Goal: Contribute content

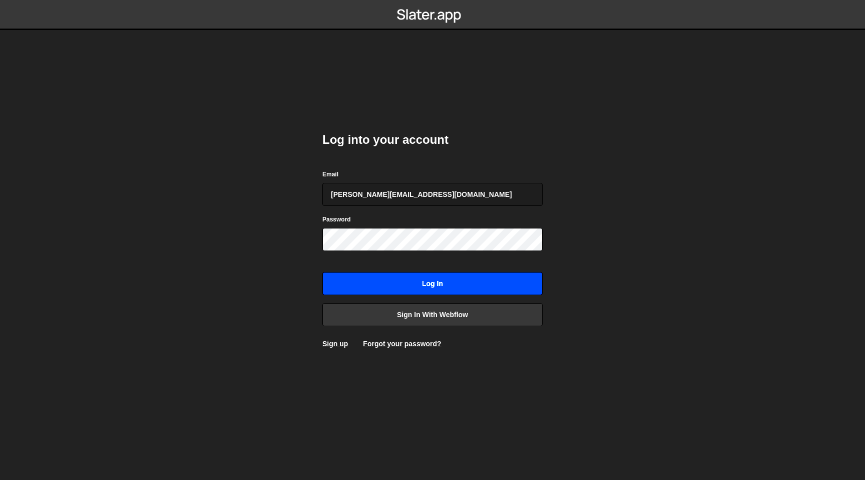
click at [432, 289] on input "Log in" at bounding box center [433, 283] width 220 height 23
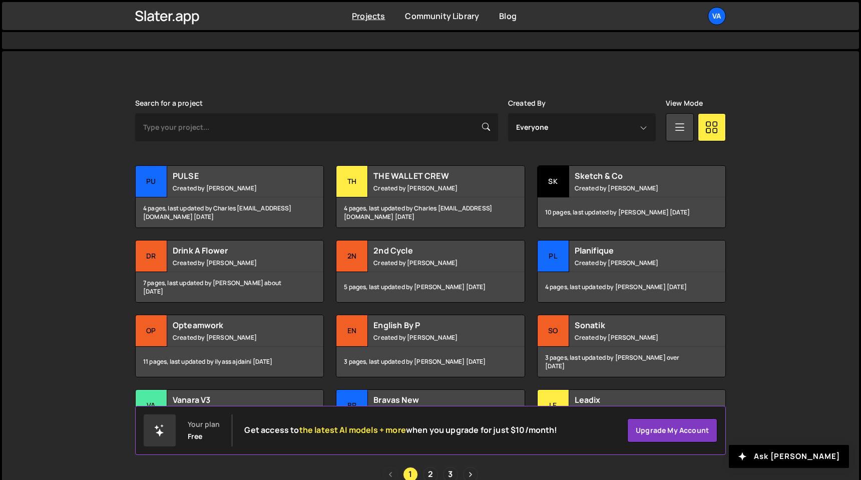
scroll to position [289, 0]
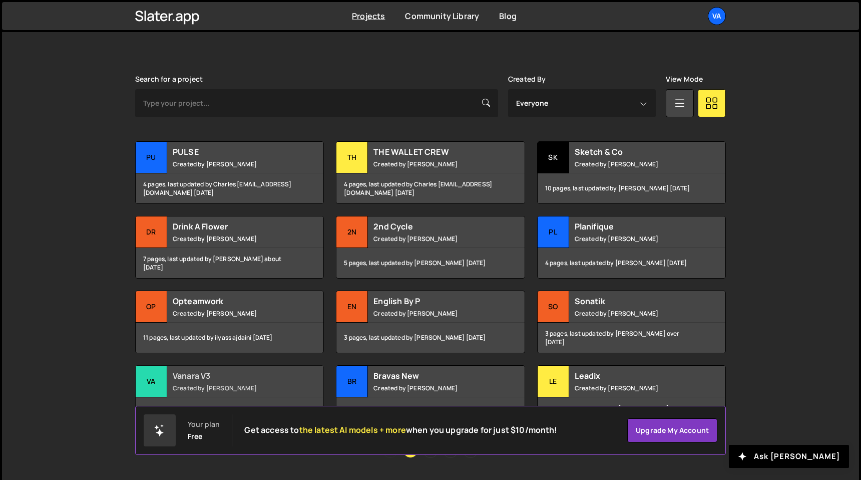
click at [262, 384] on small "Created by [PERSON_NAME]" at bounding box center [233, 388] width 121 height 9
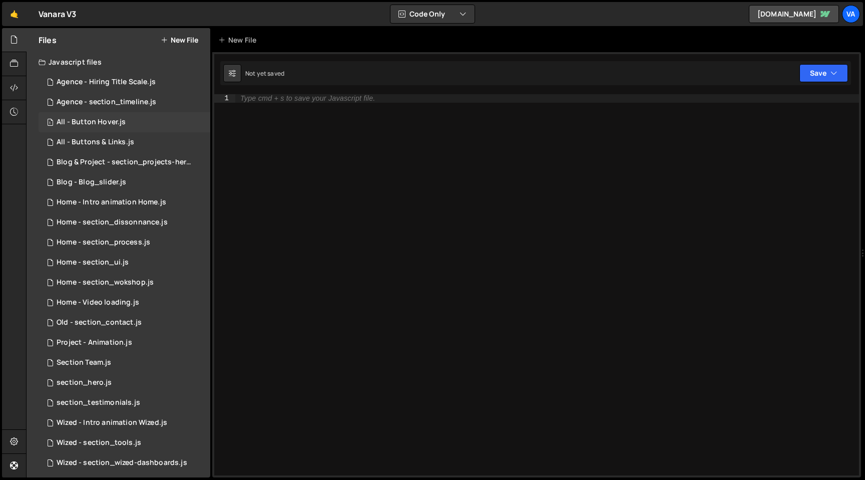
scroll to position [6, 0]
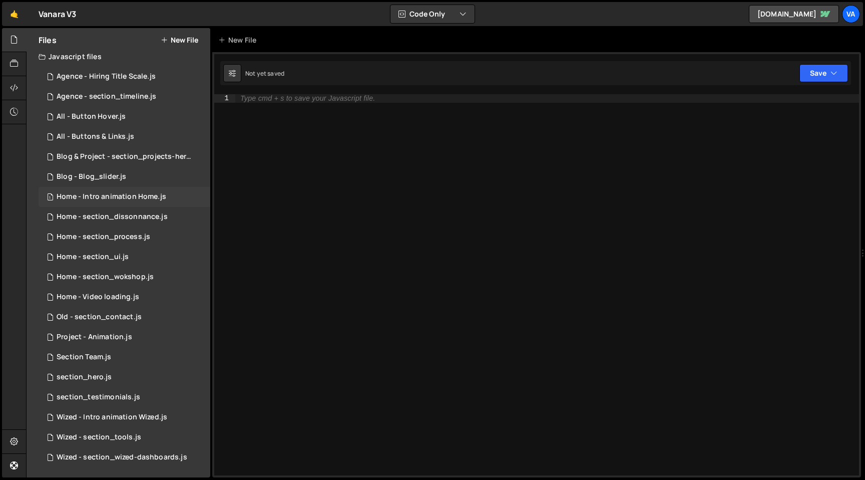
click at [123, 201] on div "1 Home - Intro animation Home.js 0" at bounding box center [125, 197] width 172 height 20
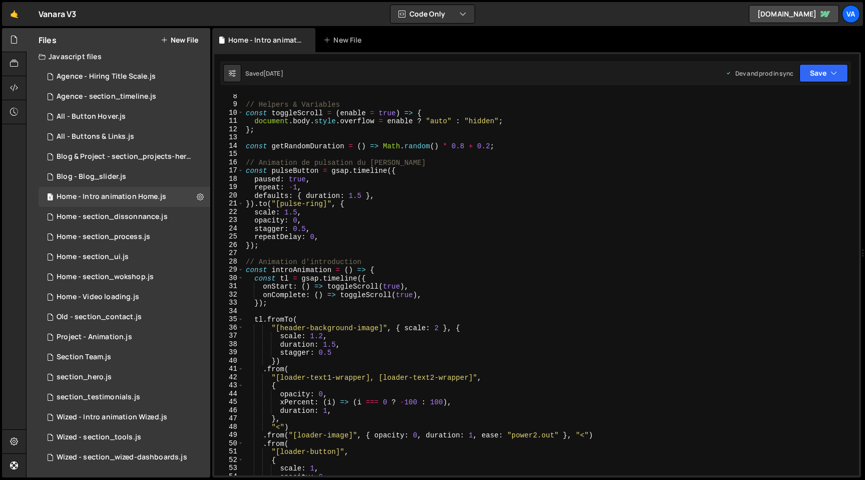
scroll to position [0, 0]
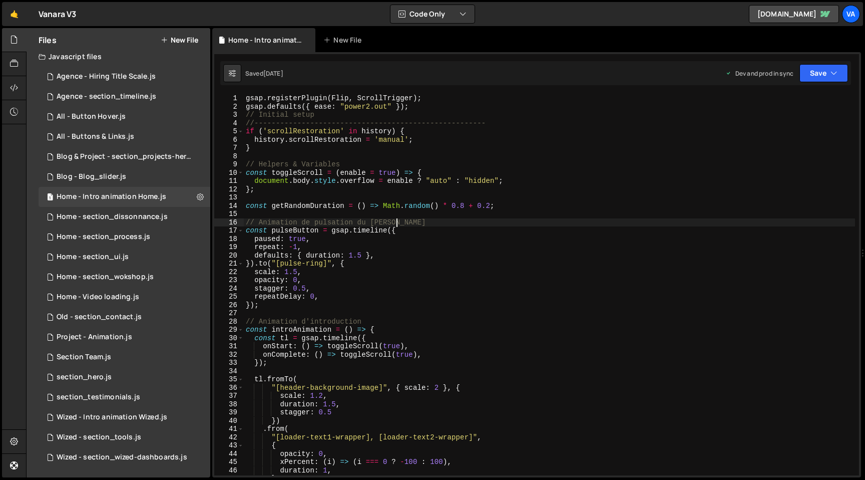
click at [428, 224] on div "gsap . registerPlugin ( Flip , ScrollTrigger ) ; gsap . defaults ({ ease : "pow…" at bounding box center [550, 293] width 612 height 398
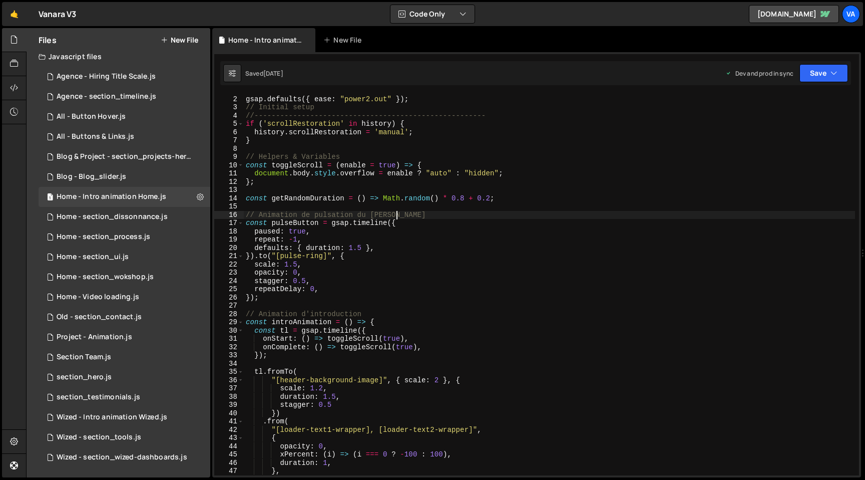
click at [363, 315] on div "gsap . registerPlugin ( Flip , ScrollTrigger ) ; gsap . defaults ({ ease : "pow…" at bounding box center [550, 286] width 612 height 398
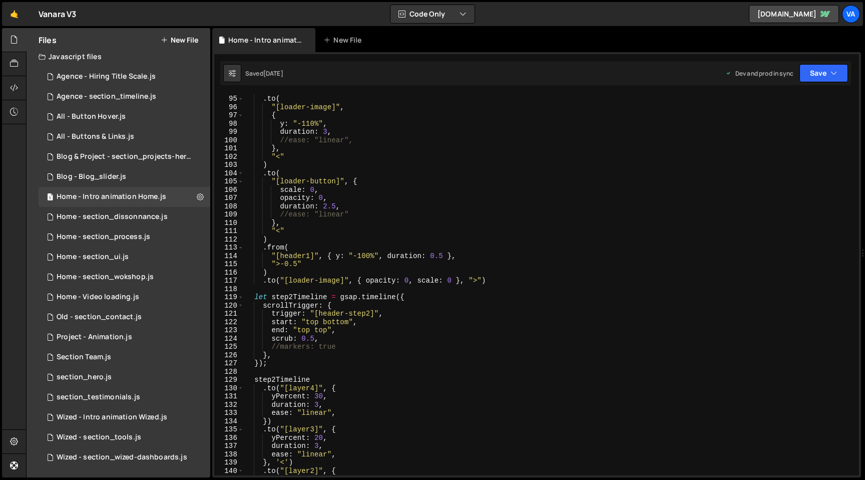
scroll to position [780, 0]
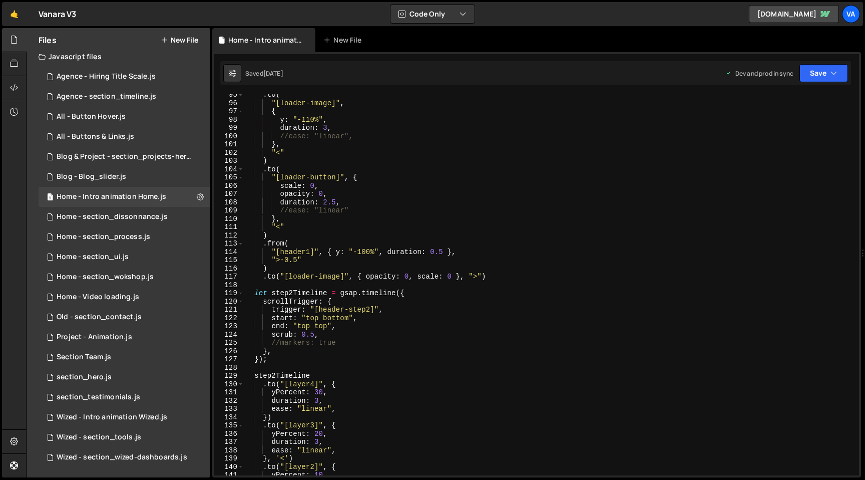
click at [278, 342] on div ". to ( "[loader-image]" , { y : "-110%" , duration : 3 , //ease: "linear", } , …" at bounding box center [550, 290] width 612 height 398
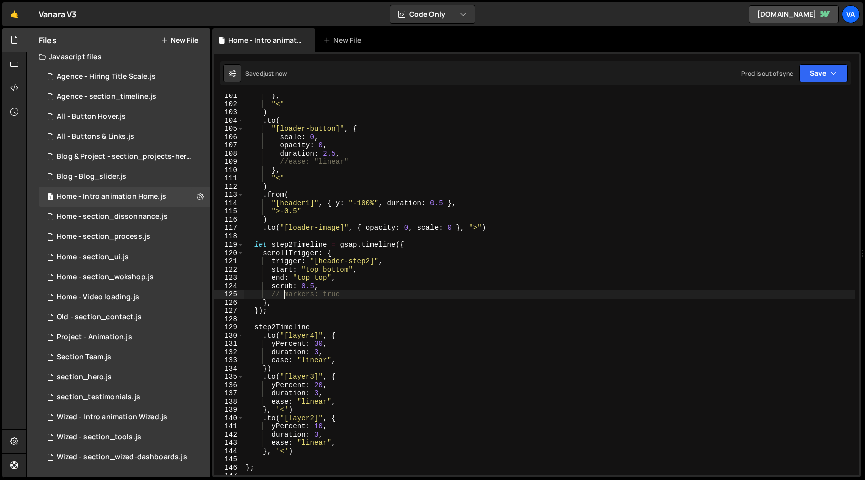
scroll to position [829, 0]
click at [365, 285] on div "} , "<" ) . to ( "[loader-button]" , { scale : 0 , opacity : 0 , duration : 2.5…" at bounding box center [550, 291] width 612 height 398
click at [283, 295] on div "} , "<" ) . to ( "[loader-button]" , { scale : 0 , opacity : 0 , duration : 2.5…" at bounding box center [550, 291] width 612 height 398
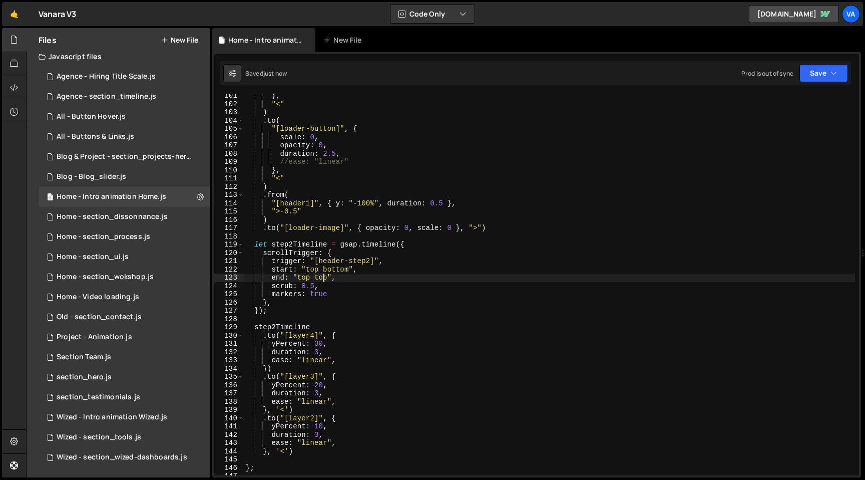
click at [322, 278] on div "} , "<" ) . to ( "[loader-button]" , { scale : 0 , opacity : 0 , duration : 2.5…" at bounding box center [550, 291] width 612 height 398
drag, startPoint x: 322, startPoint y: 278, endPoint x: 341, endPoint y: 289, distance: 21.6
click at [322, 278] on div "} , "<" ) . to ( "[loader-button]" , { scale : 0 , opacity : 0 , duration : 2.5…" at bounding box center [550, 291] width 612 height 398
click at [320, 277] on div "} , "<" ) . to ( "[loader-button]" , { scale : 0 , opacity : 0 , duration : 2.5…" at bounding box center [550, 291] width 612 height 398
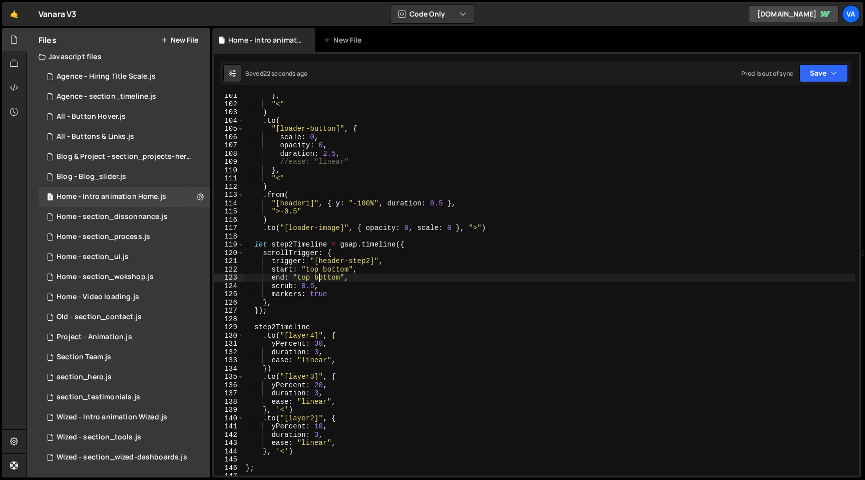
click at [329, 278] on div "} , "<" ) . to ( "[loader-button]" , { scale : 0 , opacity : 0 , duration : 2.5…" at bounding box center [550, 291] width 612 height 398
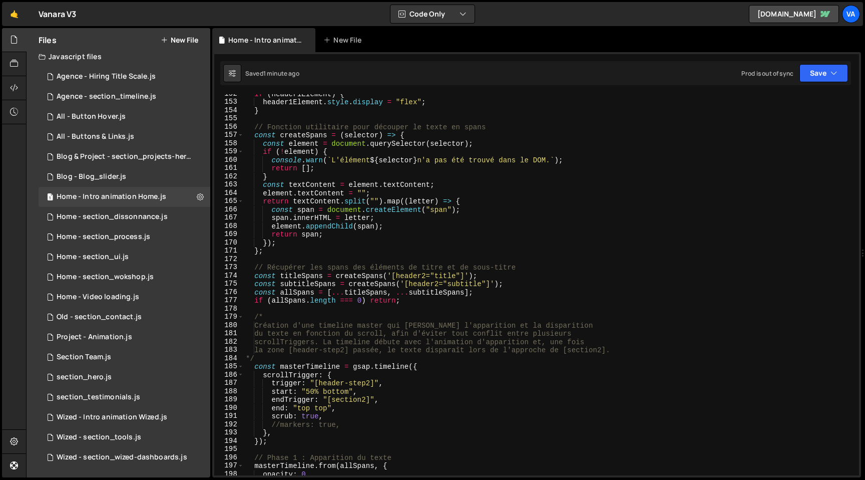
scroll to position [1256, 0]
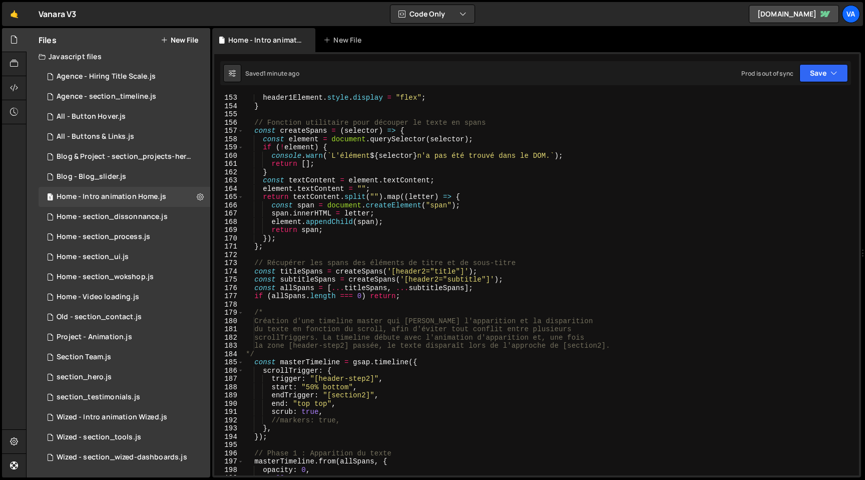
click at [279, 421] on div "header1Element . style . display = "flex" ; } // Fonction utilitaire pour décou…" at bounding box center [550, 293] width 612 height 398
click at [271, 397] on div "header1Element . style . display = "flex" ; } // Fonction utilitaire pour décou…" at bounding box center [550, 293] width 612 height 398
click at [321, 404] on div "header1Element . style . display = "flex" ; } // Fonction utilitaire pour décou…" at bounding box center [550, 293] width 612 height 398
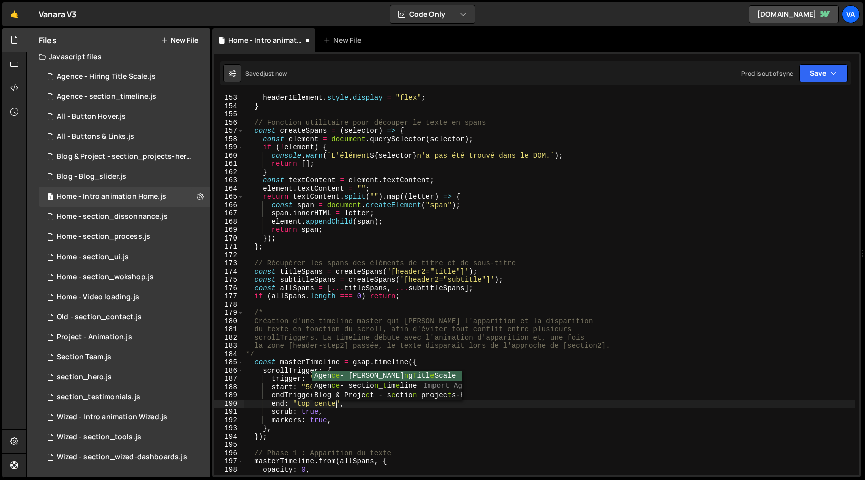
scroll to position [0, 6]
click at [326, 402] on div "header1Element . style . display = "flex" ; } // Fonction utilitaire pour décou…" at bounding box center [550, 293] width 612 height 398
click at [311, 386] on div "header1Element . style . display = "flex" ; } // Fonction utilitaire pour décou…" at bounding box center [550, 293] width 612 height 398
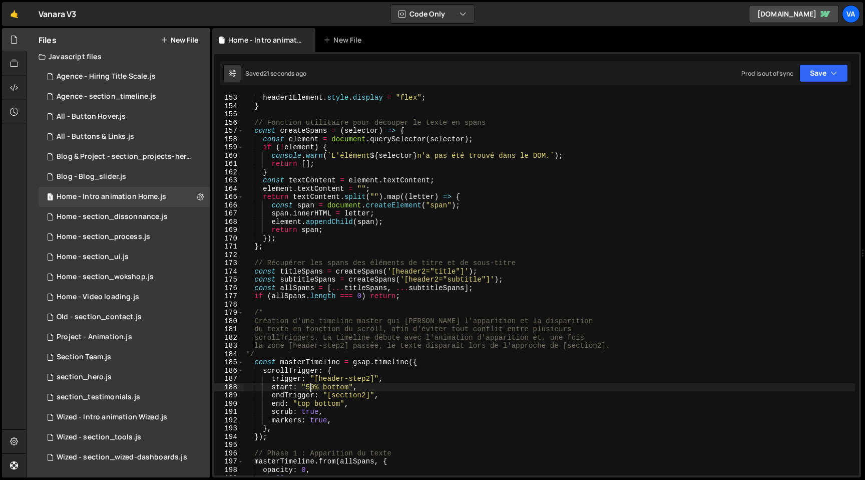
click at [311, 386] on div "header1Element . style . display = "flex" ; } // Fonction utilitaire pour décou…" at bounding box center [550, 293] width 612 height 398
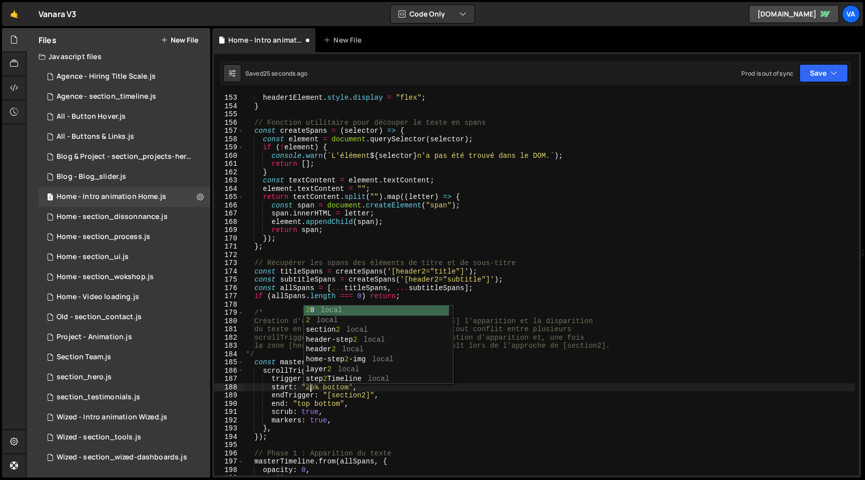
scroll to position [0, 5]
click at [360, 394] on div "header1Element . style . display = "flex" ; } // Fonction utilitaire pour décou…" at bounding box center [550, 293] width 612 height 398
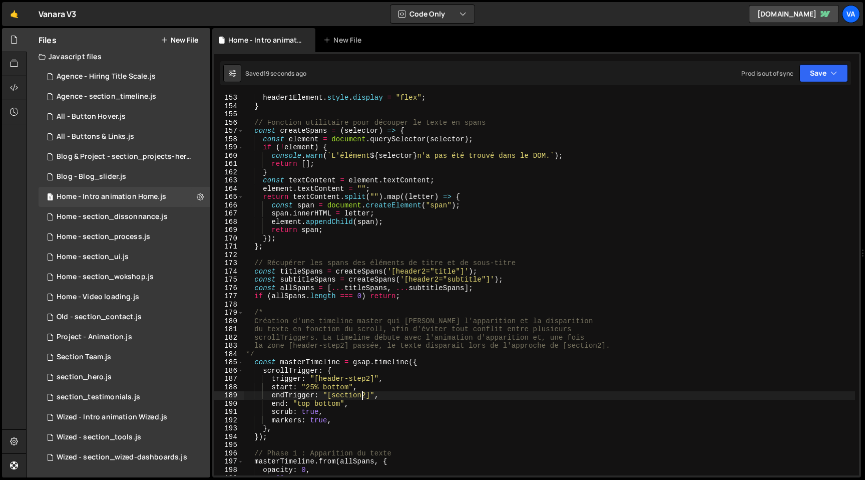
click at [312, 386] on div "header1Element . style . display = "flex" ; } // Fonction utilitaire pour décou…" at bounding box center [550, 293] width 612 height 398
click at [304, 403] on div "header1Element . style . display = "flex" ; } // Fonction utilitaire pour décou…" at bounding box center [550, 293] width 612 height 398
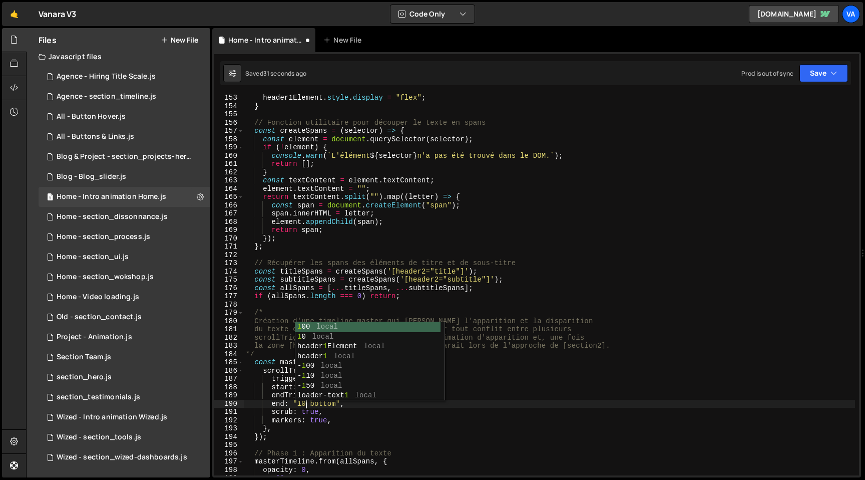
scroll to position [0, 4]
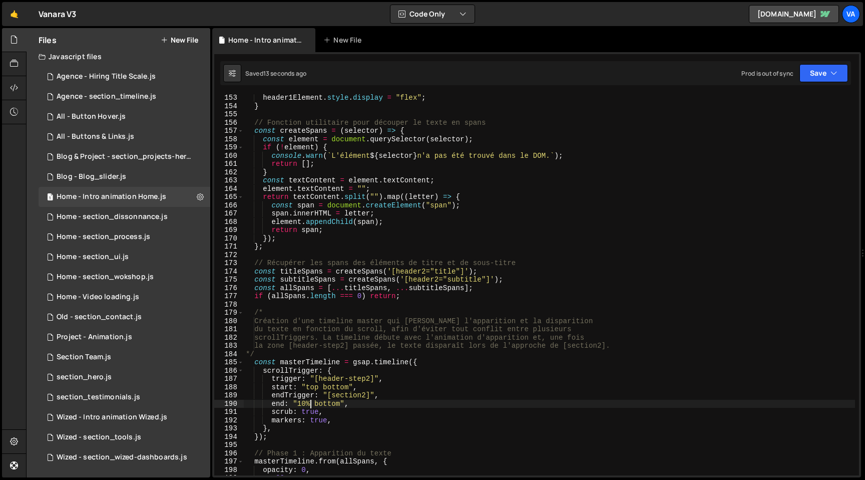
click at [298, 405] on div "header1Element . style . display = "flex" ; } // Fonction utilitaire pour décou…" at bounding box center [550, 293] width 612 height 398
click at [316, 402] on div "header1Element . style . display = "flex" ; } // Fonction utilitaire pour décou…" at bounding box center [550, 293] width 612 height 398
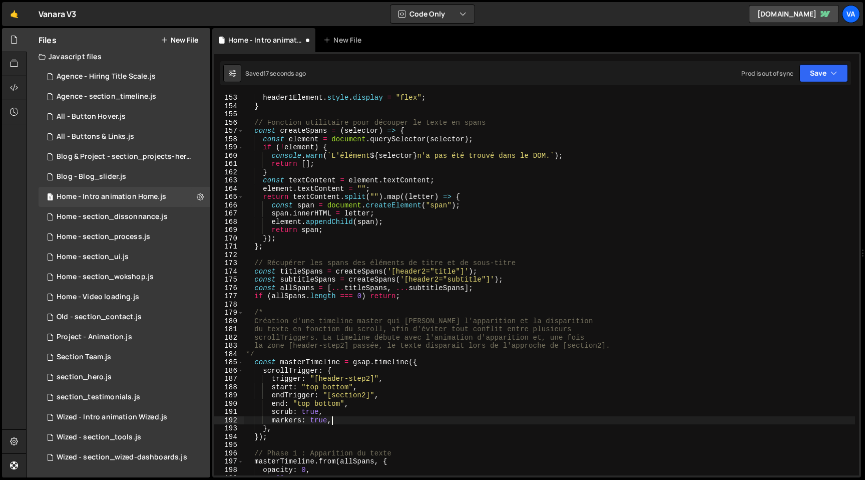
click at [371, 418] on div "header1Element . style . display = "flex" ; } // Fonction utilitaire pour décou…" at bounding box center [550, 293] width 612 height 398
click at [400, 395] on div "header1Element . style . display = "flex" ; } // Fonction utilitaire pour décou…" at bounding box center [550, 293] width 612 height 398
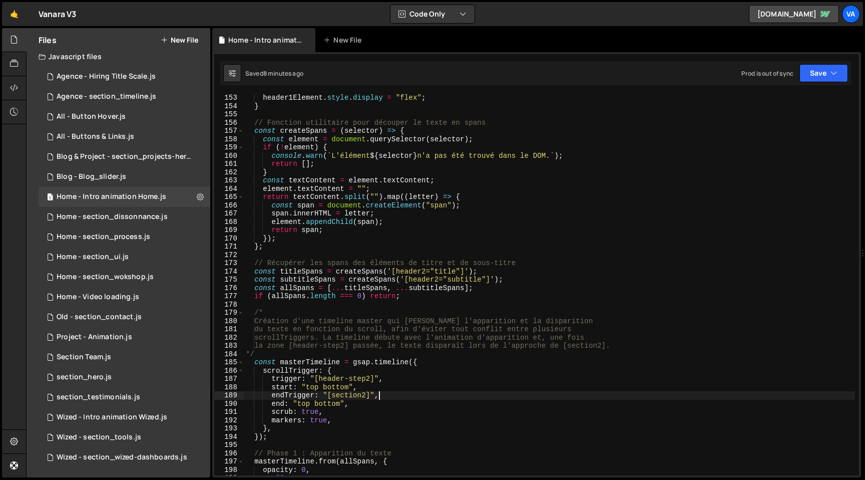
click at [311, 387] on div "header1Element . style . display = "flex" ; } // Fonction utilitaire pour décou…" at bounding box center [550, 293] width 612 height 398
click at [326, 404] on div "header1Element . style . display = "flex" ; } // Fonction utilitaire pour décou…" at bounding box center [550, 293] width 612 height 398
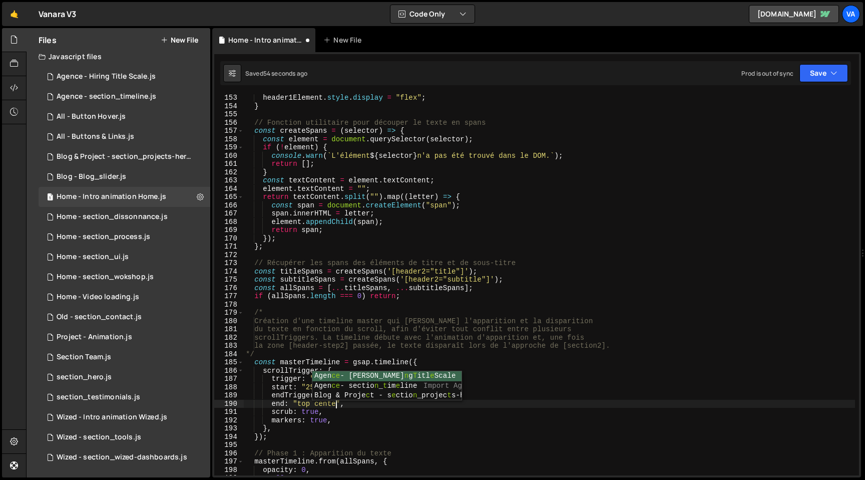
scroll to position [0, 6]
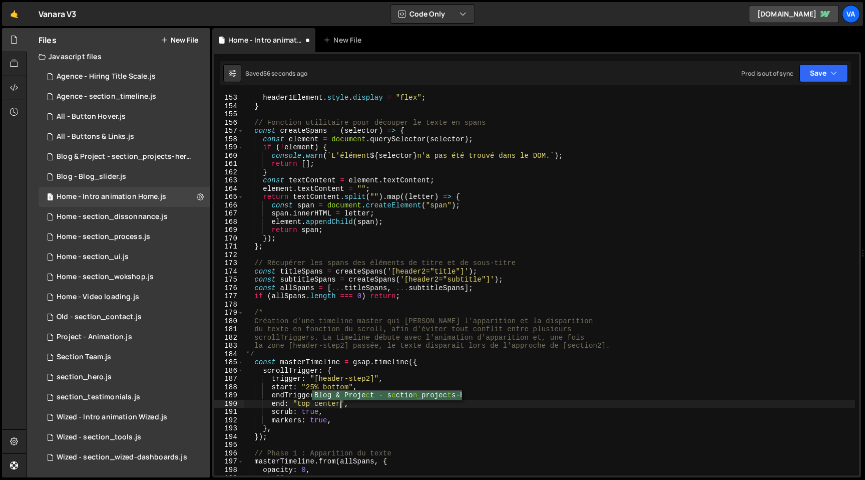
click at [325, 406] on div "header1Element . style . display = "flex" ; } // Fonction utilitaire pour décou…" at bounding box center [550, 293] width 612 height 398
click at [312, 385] on div "header1Element . style . display = "flex" ; } // Fonction utilitaire pour décou…" at bounding box center [550, 293] width 612 height 398
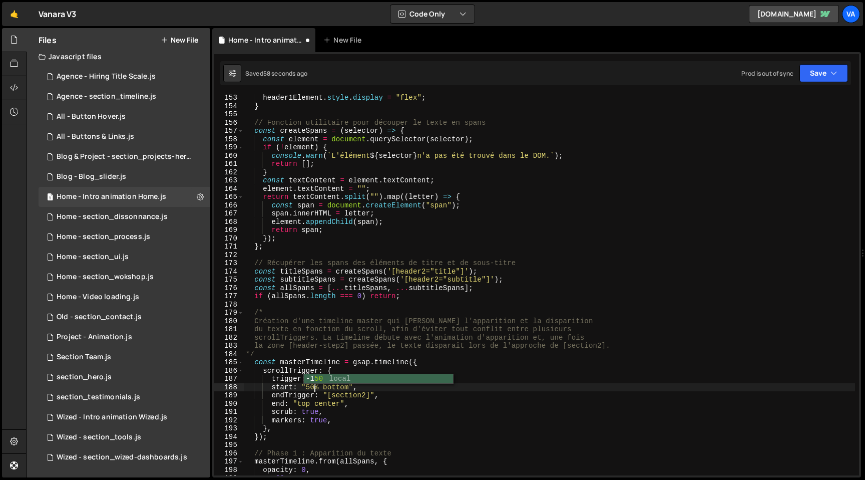
scroll to position [0, 5]
click at [359, 408] on div "header1Element . style . display = "flex" ; } // Fonction utilitaire pour décou…" at bounding box center [550, 293] width 612 height 398
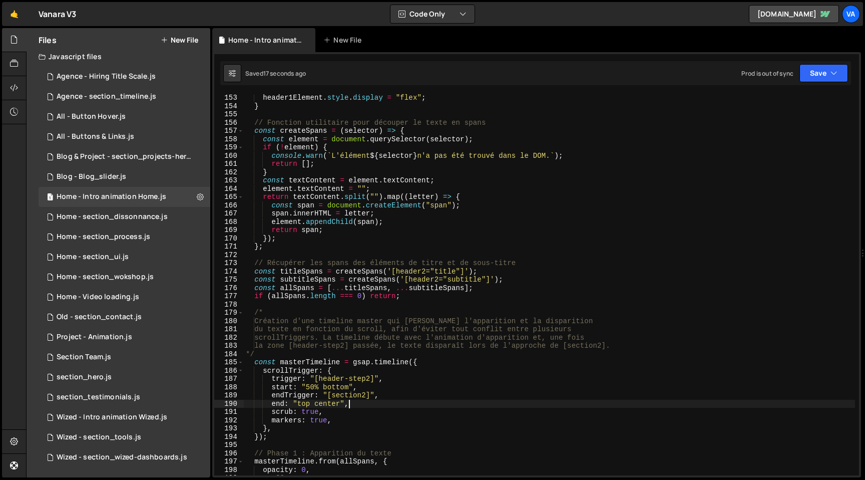
click at [311, 385] on div "header1Element . style . display = "flex" ; } // Fonction utilitaire pour décou…" at bounding box center [550, 293] width 612 height 398
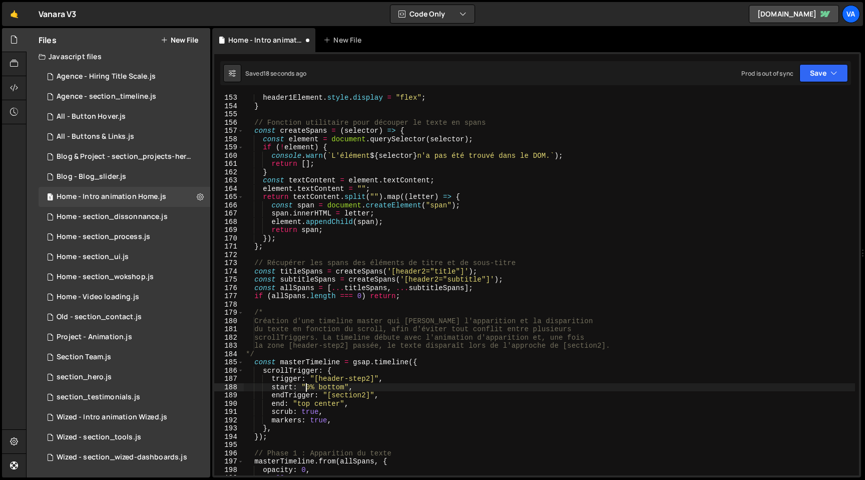
scroll to position [0, 5]
click at [399, 411] on div "header1Element . style . display = "flex" ; } // Fonction utilitaire pour décou…" at bounding box center [550, 293] width 612 height 398
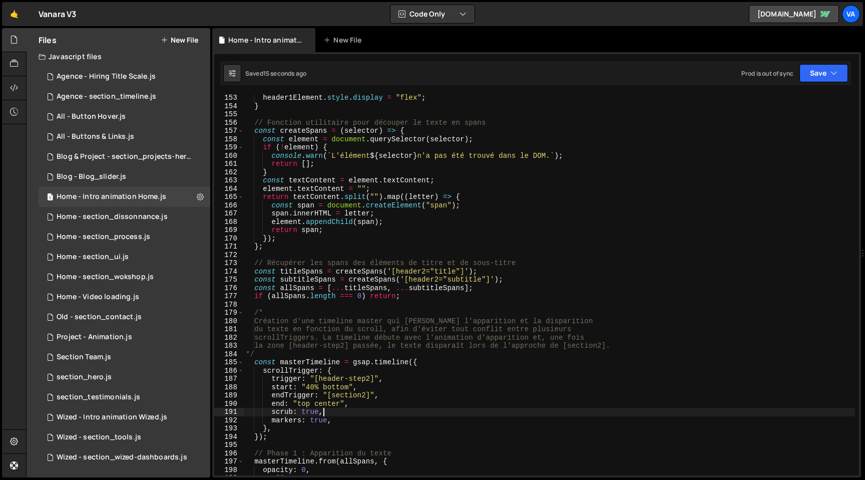
click at [331, 404] on div "header1Element . style . display = "flex" ; } // Fonction utilitaire pour décou…" at bounding box center [550, 293] width 612 height 398
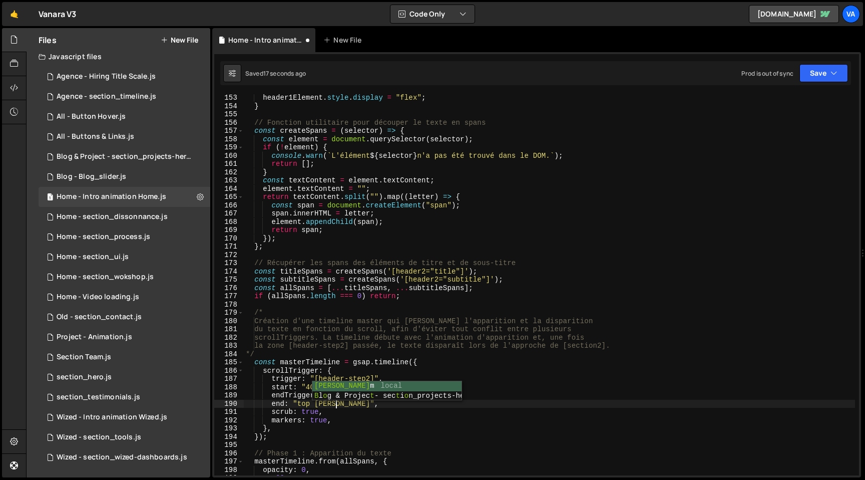
scroll to position [0, 6]
click at [330, 405] on div "header1Element . style . display = "flex" ; } // Fonction utilitaire pour décou…" at bounding box center [550, 293] width 612 height 398
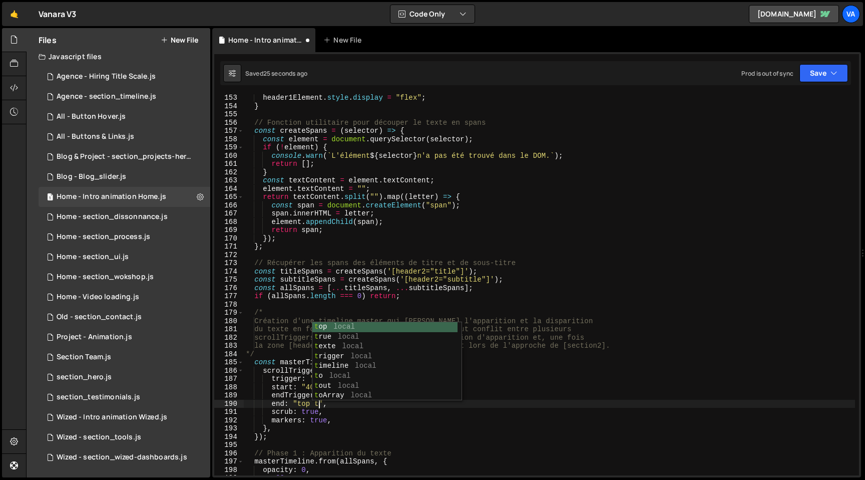
scroll to position [0, 6]
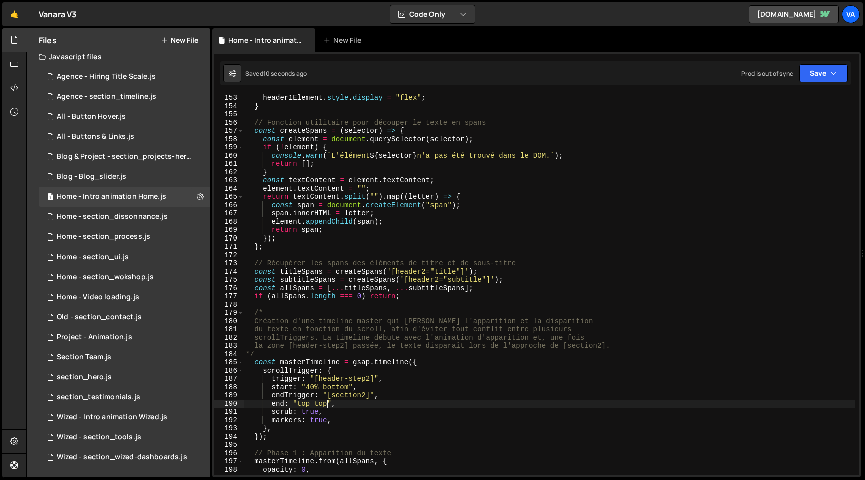
click at [322, 403] on div "header1Element . style . display = "flex" ; } // Fonction utilitaire pour décou…" at bounding box center [550, 293] width 612 height 398
click at [310, 390] on div "header1Element . style . display = "flex" ; } // Fonction utilitaire pour décou…" at bounding box center [550, 293] width 612 height 398
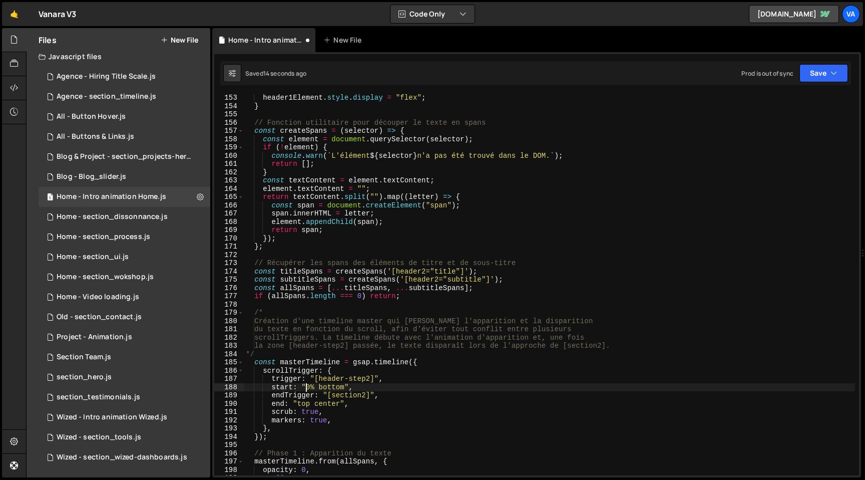
scroll to position [0, 5]
click at [272, 419] on div "header1Element . style . display = "flex" ; } // Fonction utilitaire pour décou…" at bounding box center [550, 293] width 612 height 398
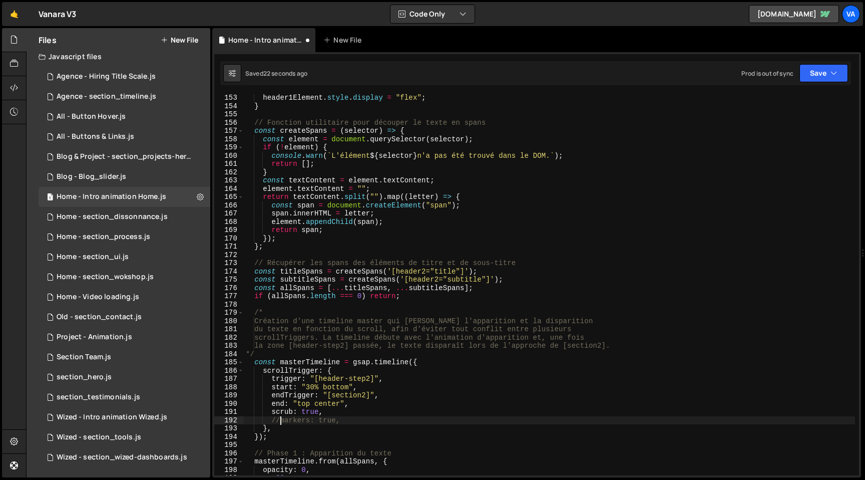
scroll to position [0, 3]
click at [327, 403] on div "header1Element . style . display = "flex" ; } // Fonction utilitaire pour décou…" at bounding box center [550, 293] width 612 height 398
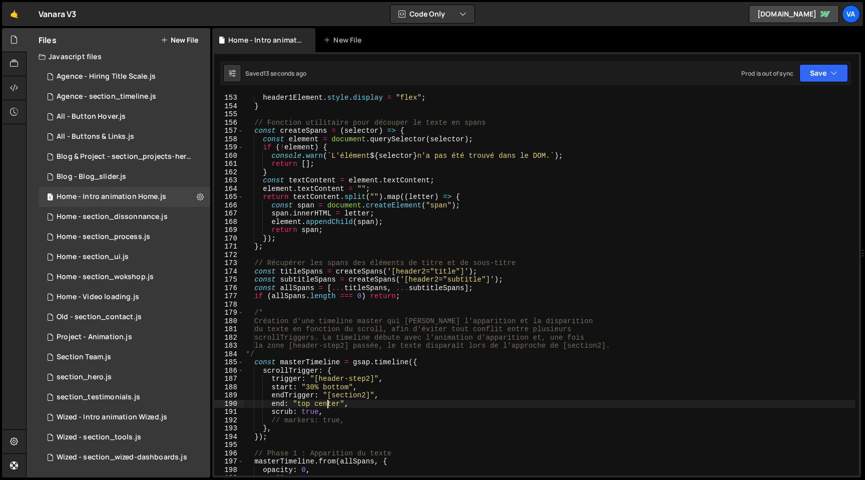
click at [327, 403] on div "header1Element . style . display = "flex" ; } // Fonction utilitaire pour décou…" at bounding box center [550, 293] width 612 height 398
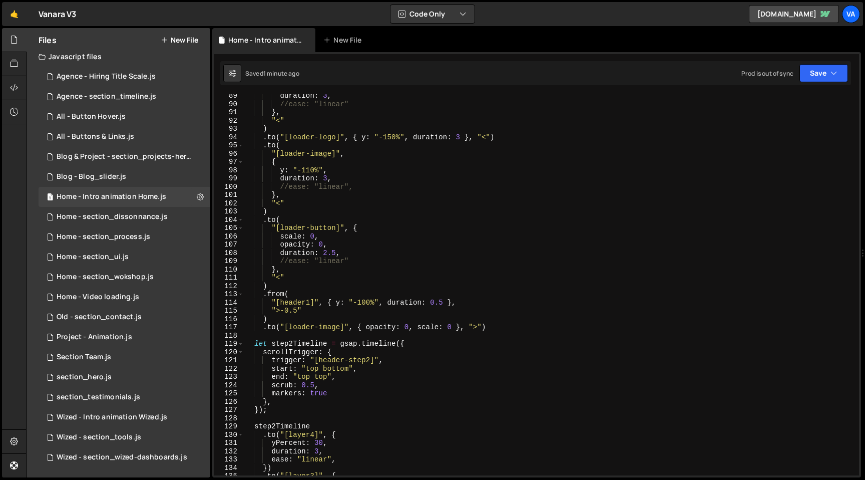
scroll to position [737, 0]
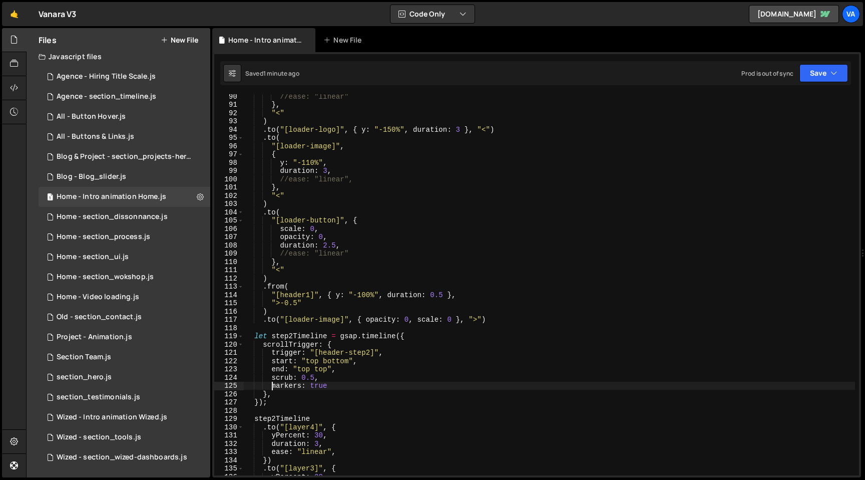
click at [270, 386] on div "//ease: "linear" } , "<" ) . to ( "[loader-logo]" , { y : "-150%" , duration : …" at bounding box center [550, 291] width 612 height 398
type textarea "// markers: true"
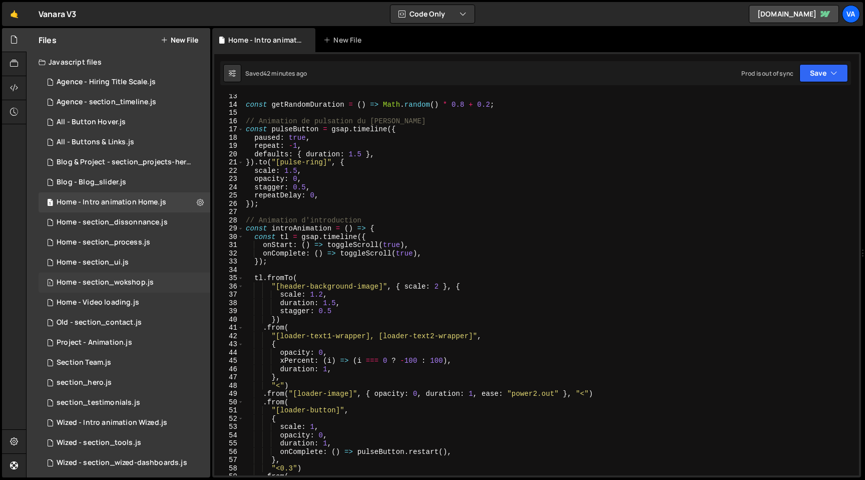
scroll to position [6, 0]
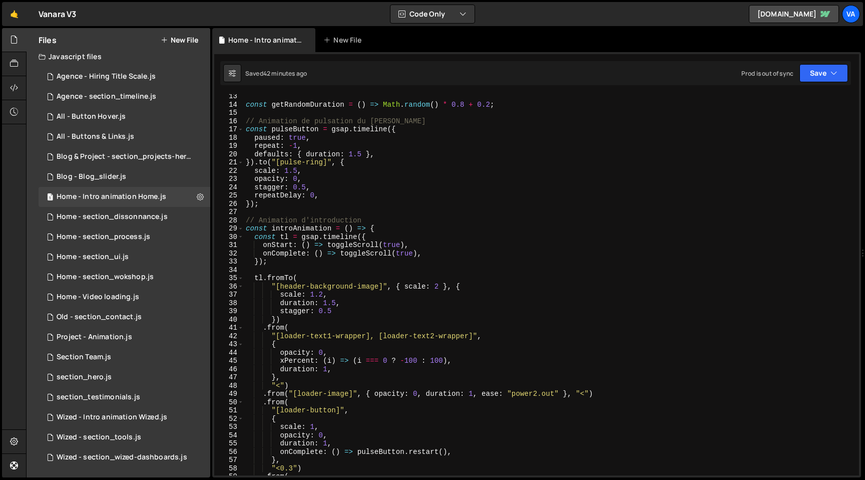
click at [175, 41] on button "New File" at bounding box center [180, 40] width 38 height 8
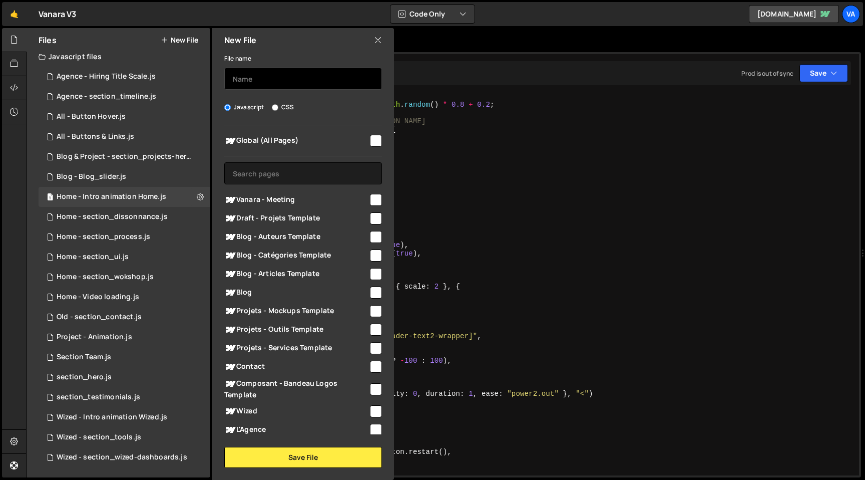
click at [261, 78] on input "text" at bounding box center [303, 79] width 158 height 22
type input "All - Navbar"
click at [375, 138] on input "checkbox" at bounding box center [376, 141] width 12 height 12
checkbox input "true"
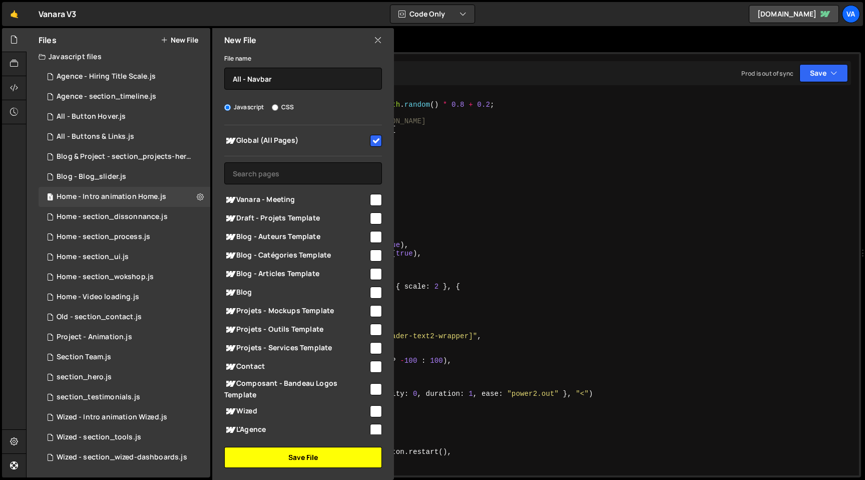
click at [306, 457] on button "Save File" at bounding box center [303, 457] width 158 height 21
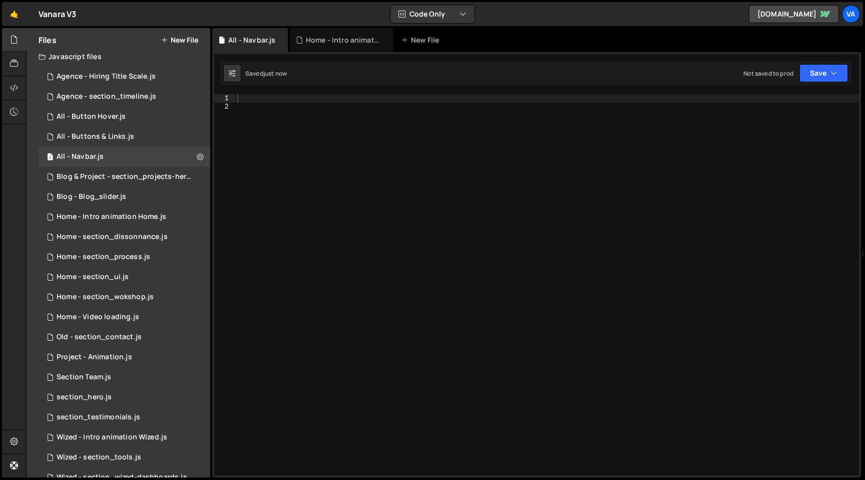
drag, startPoint x: 358, startPoint y: 217, endPoint x: 305, endPoint y: 298, distance: 96.3
click at [332, 267] on div at bounding box center [547, 293] width 624 height 398
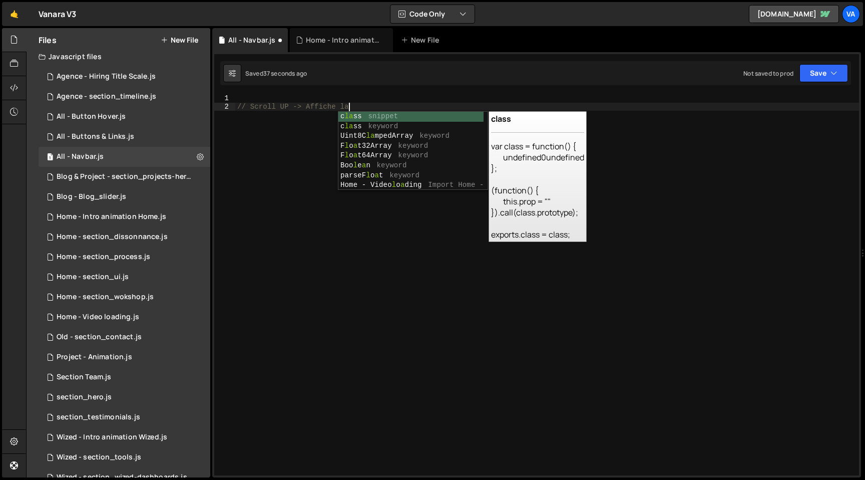
scroll to position [0, 8]
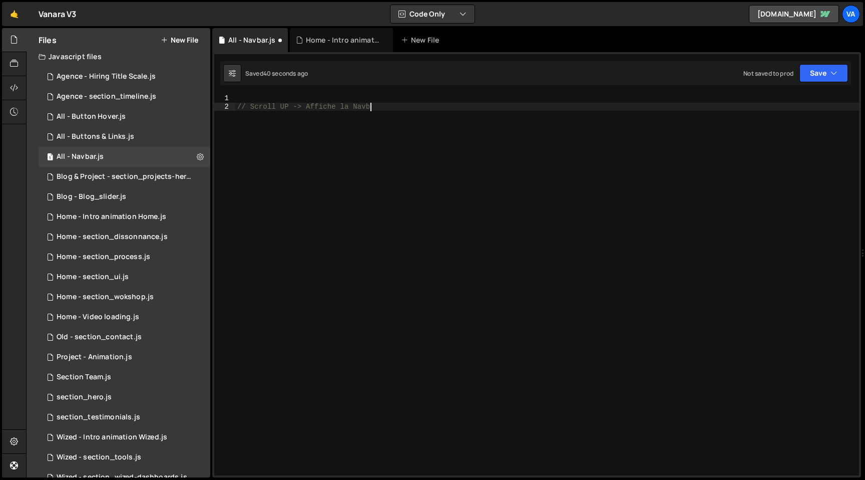
type textarea "// Scroll UP -> Affiche la Navbar"
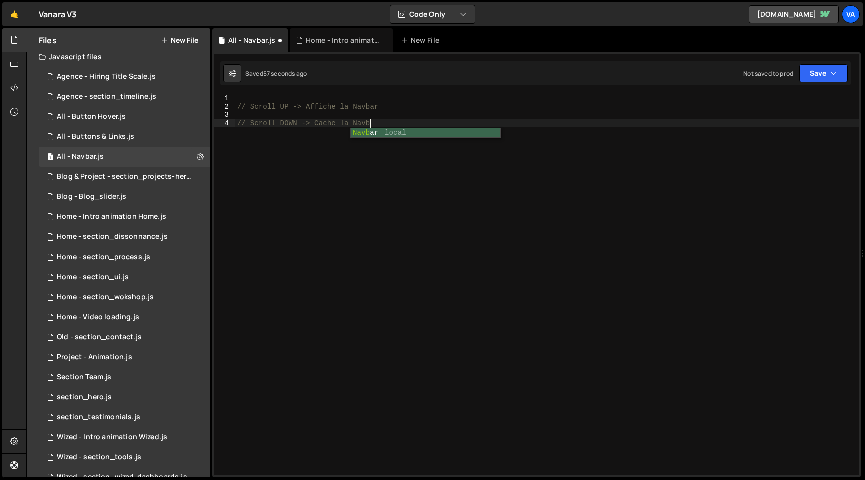
scroll to position [0, 9]
type textarea "// Scroll DOWN -> Cache la Navbar"
click at [331, 39] on div "Home - Intro animation Home.js" at bounding box center [343, 40] width 75 height 10
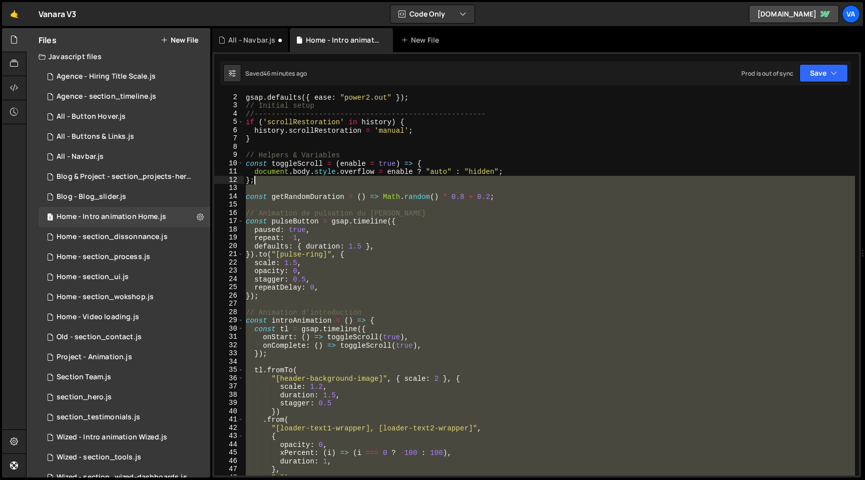
scroll to position [0, 0]
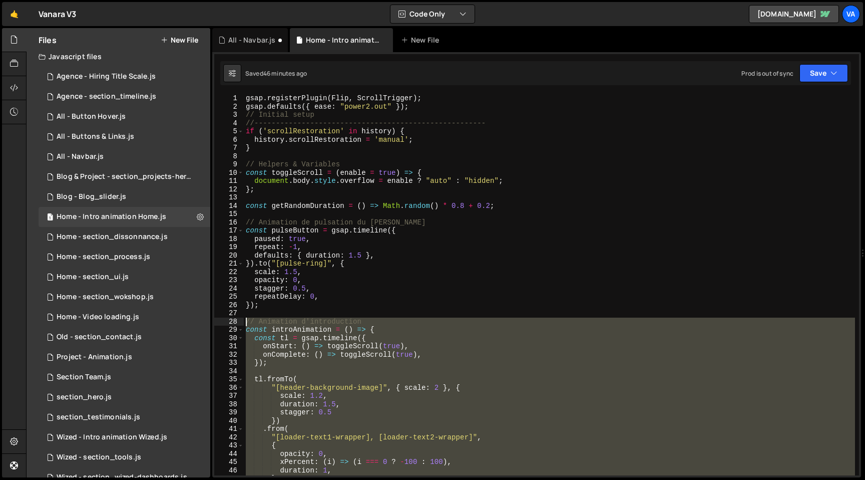
drag, startPoint x: 256, startPoint y: 265, endPoint x: 246, endPoint y: 320, distance: 55.1
click at [246, 320] on div "gsap . registerPlugin ( Flip , ScrollTrigger ) ; gsap . defaults ({ ease : "pow…" at bounding box center [550, 293] width 612 height 398
type textarea "// Animation d'introduction const introAnimation = () => {"
drag, startPoint x: 319, startPoint y: 314, endPoint x: 328, endPoint y: 315, distance: 9.1
click at [319, 314] on div "gsap . registerPlugin ( Flip , ScrollTrigger ) ; gsap . defaults ({ ease : "pow…" at bounding box center [550, 293] width 612 height 398
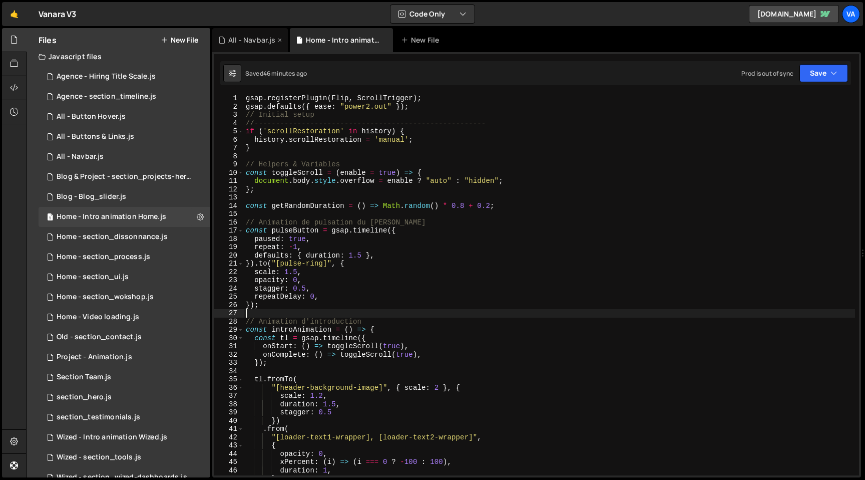
click at [253, 43] on div "All - Navbar.js" at bounding box center [251, 40] width 47 height 10
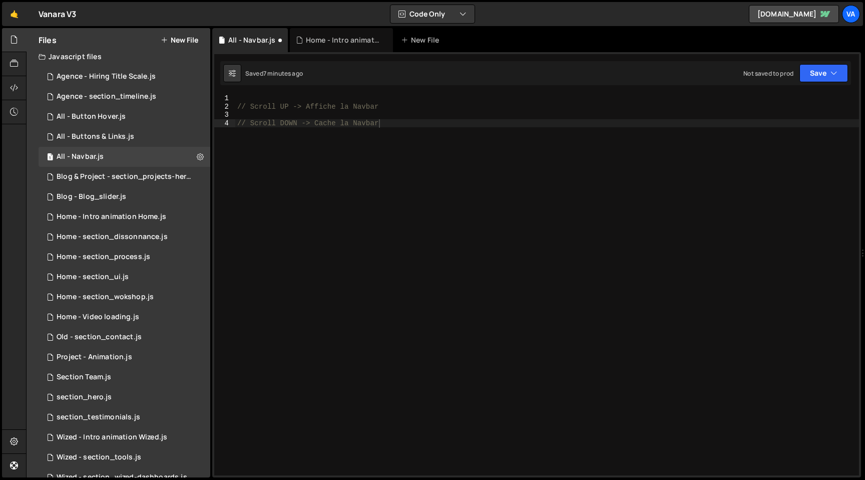
click at [322, 227] on div "// Scroll UP -> Affiche la Navbar // Scroll DOWN -> Cache la Navbar" at bounding box center [547, 293] width 624 height 398
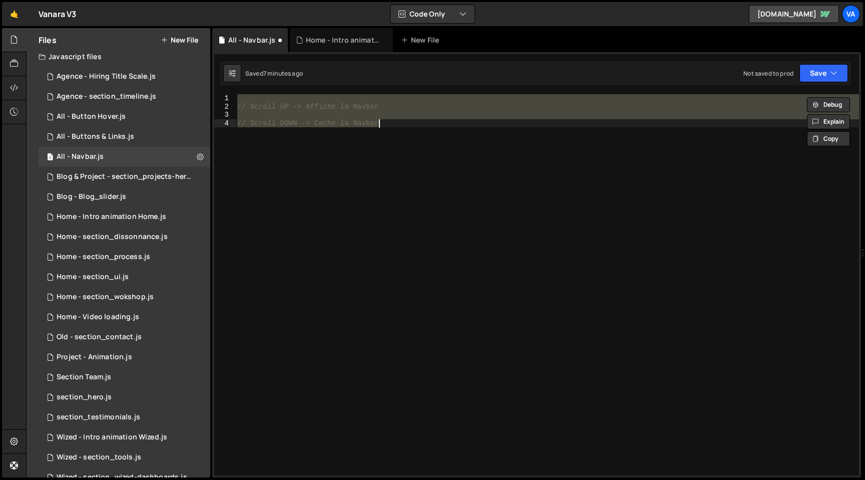
click at [360, 176] on div "// Scroll UP -> Affiche la Navbar // Scroll DOWN -> Cache la Navbar" at bounding box center [547, 284] width 624 height 381
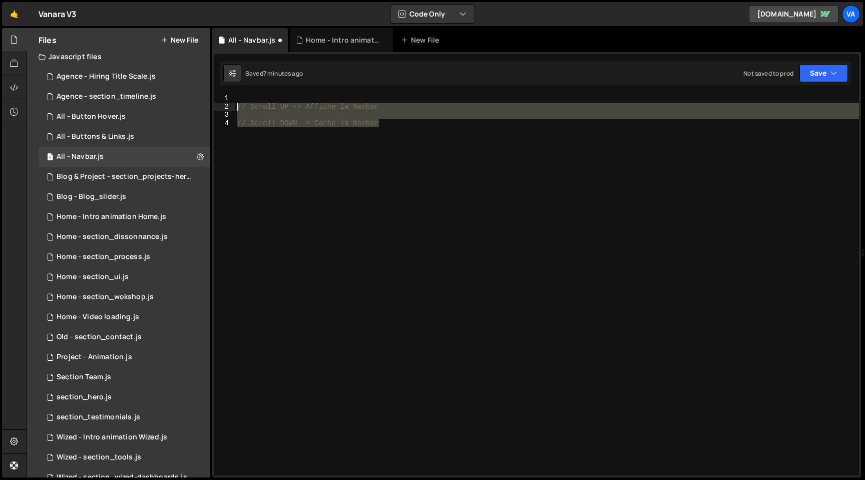
drag, startPoint x: 399, startPoint y: 123, endPoint x: 228, endPoint y: 109, distance: 171.3
click at [228, 109] on div "// Scroll DOWN -> Cache la Navbar 1 2 3 4 // Scroll UP -> Affiche la Navbar // …" at bounding box center [536, 284] width 645 height 381
paste textarea "window.addEventListener("scroll", handleNavbarScroll);"
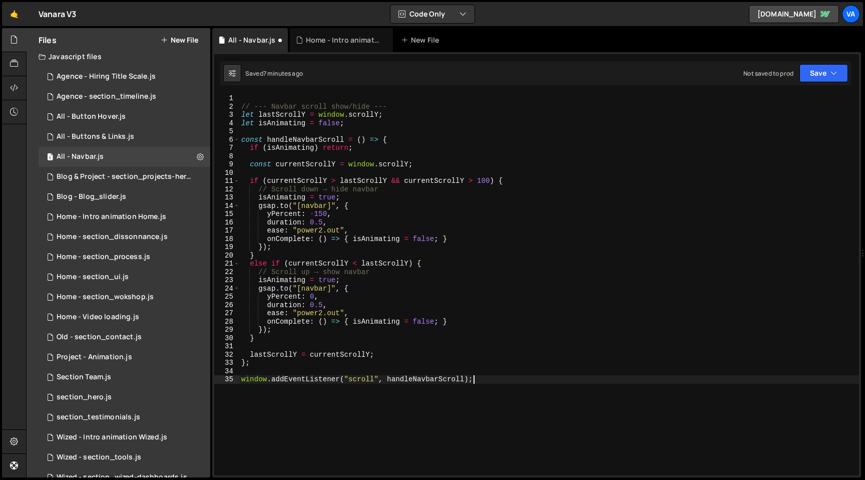
click at [374, 108] on div "// --- Navbar scroll show/hide --- let lastScrollY = window . scrollY ; let isA…" at bounding box center [549, 293] width 620 height 398
drag, startPoint x: 367, startPoint y: 106, endPoint x: 333, endPoint y: 107, distance: 34.1
click at [333, 107] on div "// --- Navbar scroll show/hide --- let lastScrollY = window . scrollY ; let isA…" at bounding box center [549, 293] width 620 height 398
click at [505, 110] on div "// --- Navbar scroll Afficher / Cacher --- let lastScrollY = window . scrollY ;…" at bounding box center [549, 293] width 620 height 398
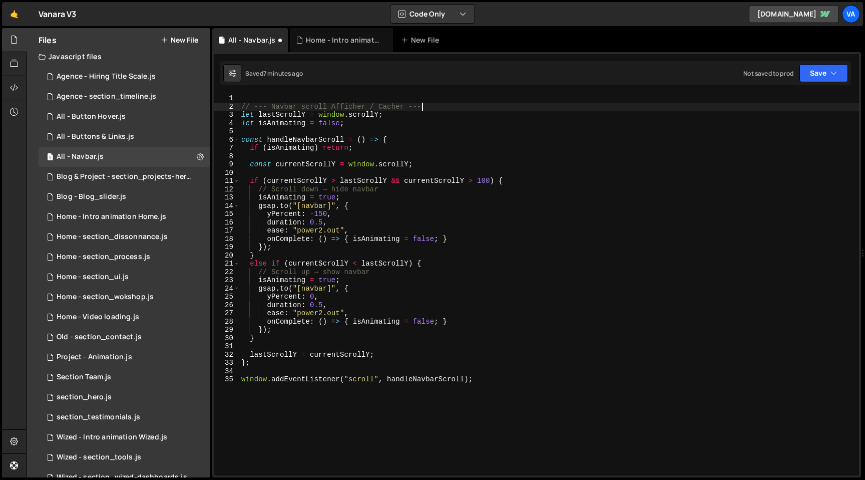
scroll to position [0, 10]
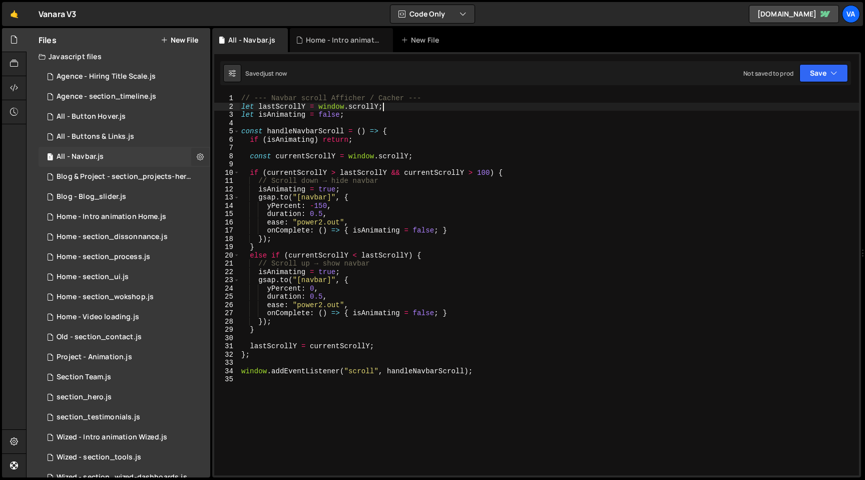
click at [197, 154] on icon at bounding box center [200, 157] width 7 height 10
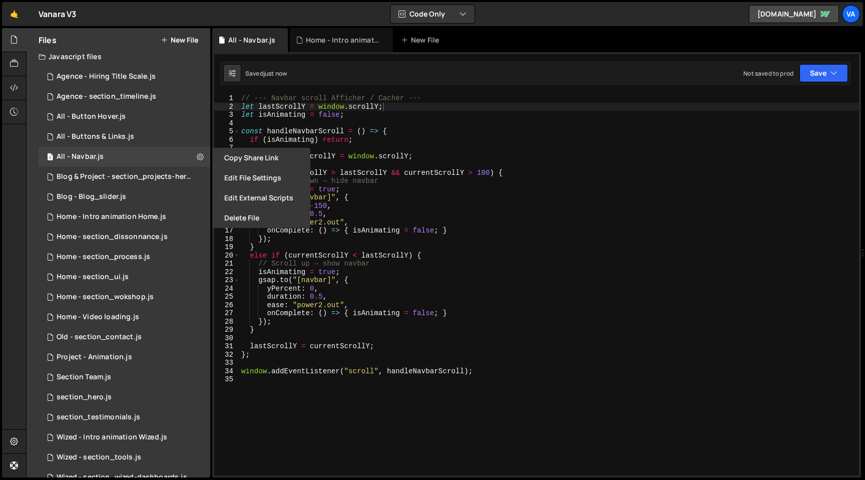
click at [241, 179] on button "Edit File Settings" at bounding box center [261, 178] width 98 height 20
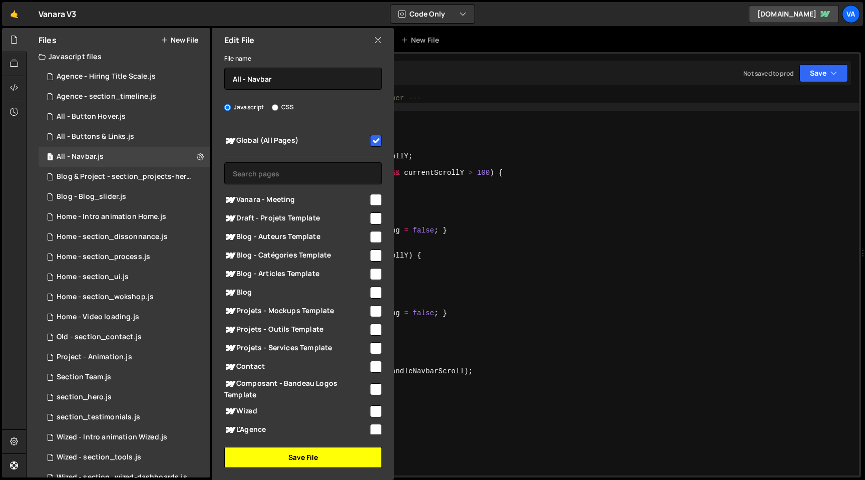
click at [316, 462] on button "Save File" at bounding box center [303, 457] width 158 height 21
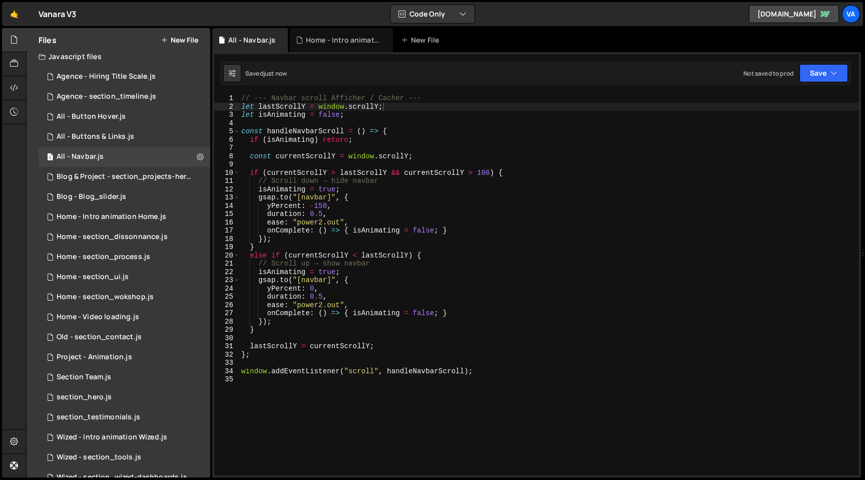
click at [527, 317] on div "// --- Navbar scroll Afficher / Cacher --- let lastScrollY = window . scrollY ;…" at bounding box center [549, 293] width 620 height 398
click at [331, 37] on div "Home - Intro animation Home.js" at bounding box center [343, 40] width 75 height 10
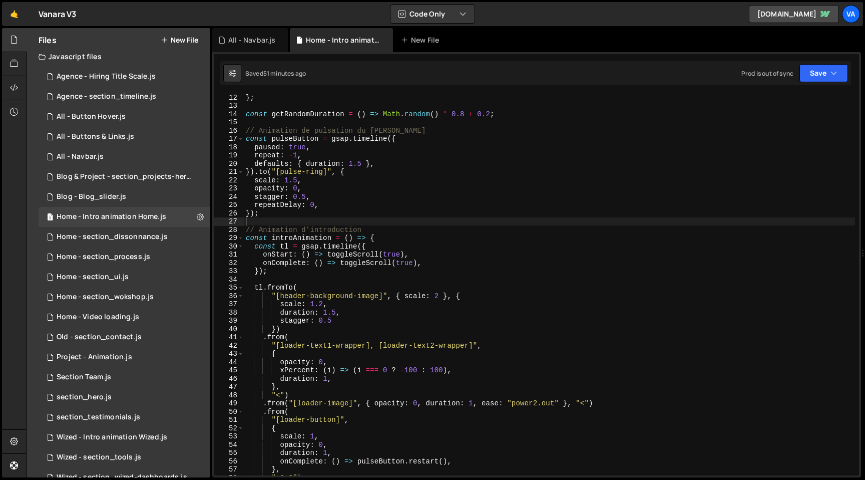
scroll to position [190, 0]
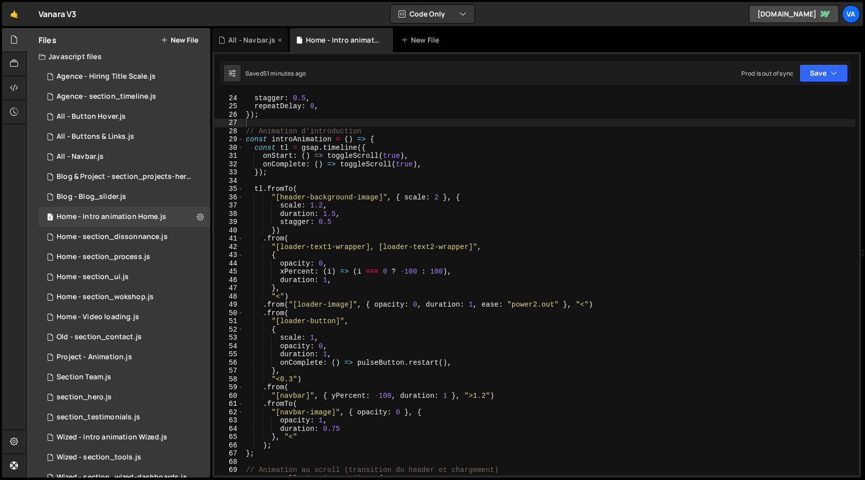
click at [252, 41] on div "All - Navbar.js" at bounding box center [251, 40] width 47 height 10
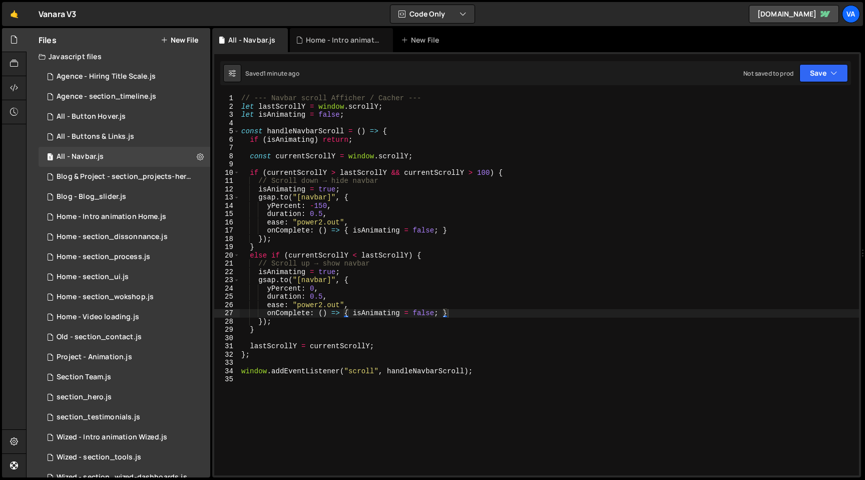
click at [323, 296] on div "// --- Navbar scroll Afficher / Cacher --- let lastScrollY = window . scrollY ;…" at bounding box center [549, 293] width 620 height 398
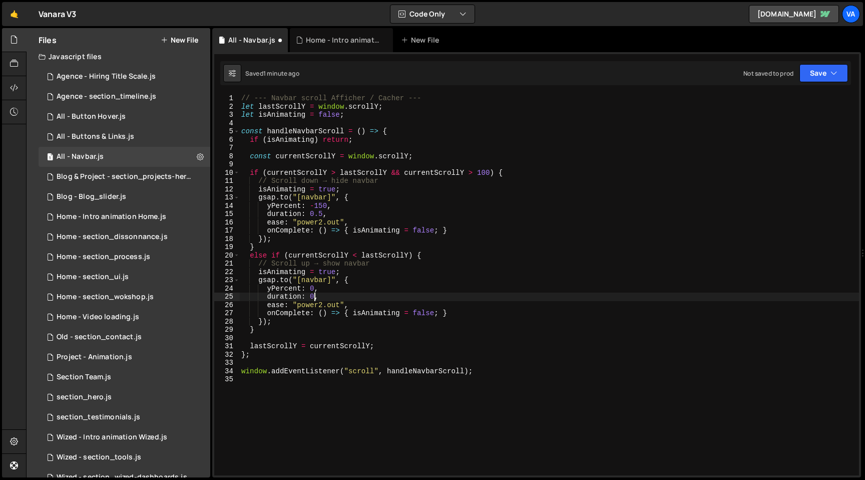
scroll to position [0, 5]
click at [363, 279] on div "// --- Navbar scroll Afficher / Cacher --- let lastScrollY = window . scrollY ;…" at bounding box center [549, 293] width 620 height 398
click at [323, 214] on div "// --- Navbar scroll Afficher / Cacher --- let lastScrollY = window . scrollY ;…" at bounding box center [549, 293] width 620 height 398
click at [358, 201] on div "// --- Navbar scroll Afficher / Cacher --- let lastScrollY = window . scrollY ;…" at bounding box center [549, 293] width 620 height 398
click at [328, 220] on div "// --- Navbar scroll Afficher / Cacher --- let lastScrollY = window . scrollY ;…" at bounding box center [549, 293] width 620 height 398
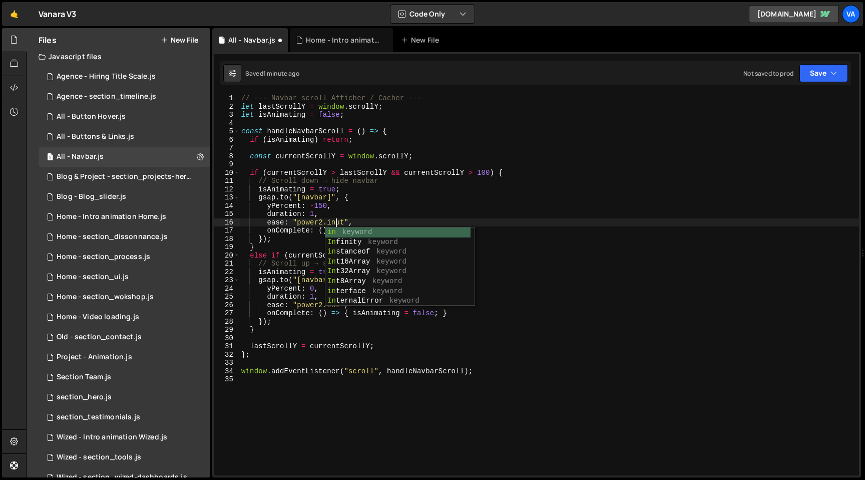
scroll to position [0, 7]
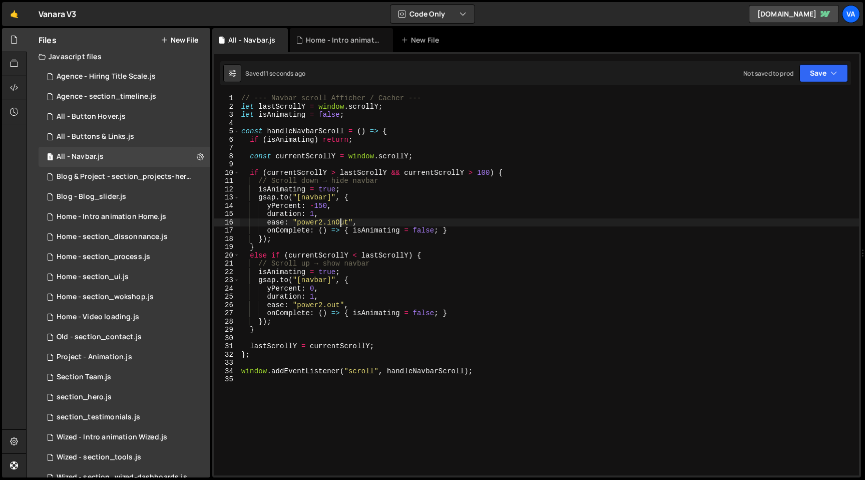
click at [329, 304] on div "// --- Navbar scroll Afficher / Cacher --- let lastScrollY = window . scrollY ;…" at bounding box center [549, 293] width 620 height 398
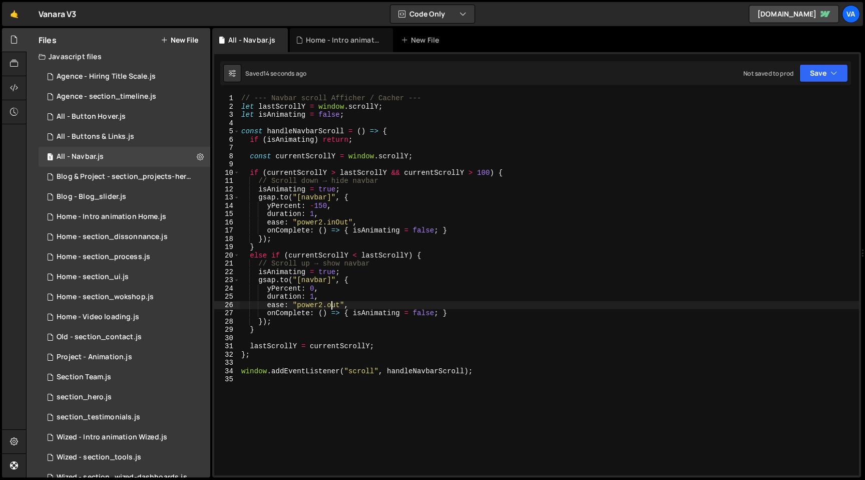
click at [315, 297] on div "// --- Navbar scroll Afficher / Cacher --- let lastScrollY = window . scrollY ;…" at bounding box center [549, 293] width 620 height 398
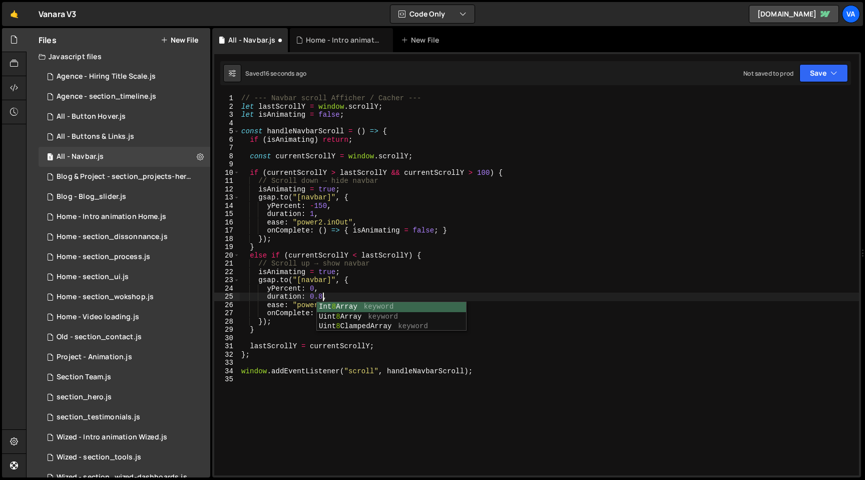
scroll to position [0, 6]
click at [315, 215] on div "// --- Navbar scroll Afficher / Cacher --- let lastScrollY = window . scrollY ;…" at bounding box center [549, 293] width 620 height 398
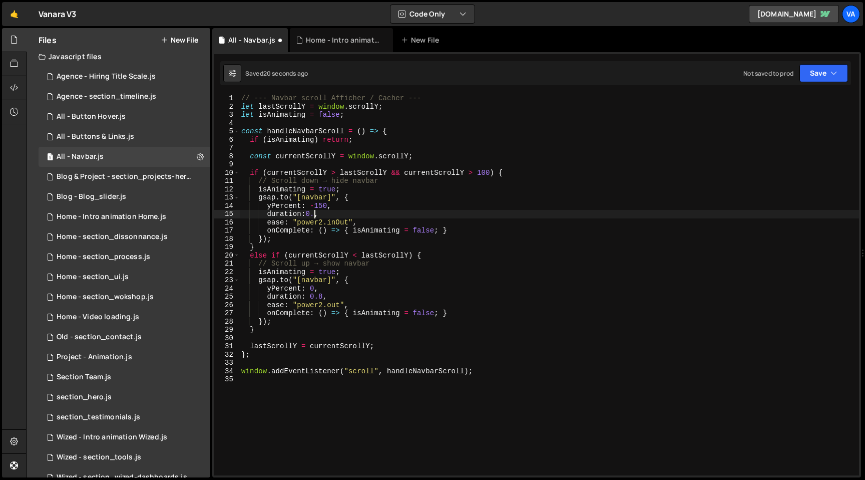
scroll to position [0, 5]
drag, startPoint x: 353, startPoint y: 195, endPoint x: 355, endPoint y: 201, distance: 6.3
click at [353, 195] on div "// --- Navbar scroll Afficher / Cacher --- let lastScrollY = window . scrollY ;…" at bounding box center [549, 293] width 620 height 398
click at [348, 220] on div "// --- Navbar scroll Afficher / Cacher --- let lastScrollY = window . scrollY ;…" at bounding box center [549, 293] width 620 height 398
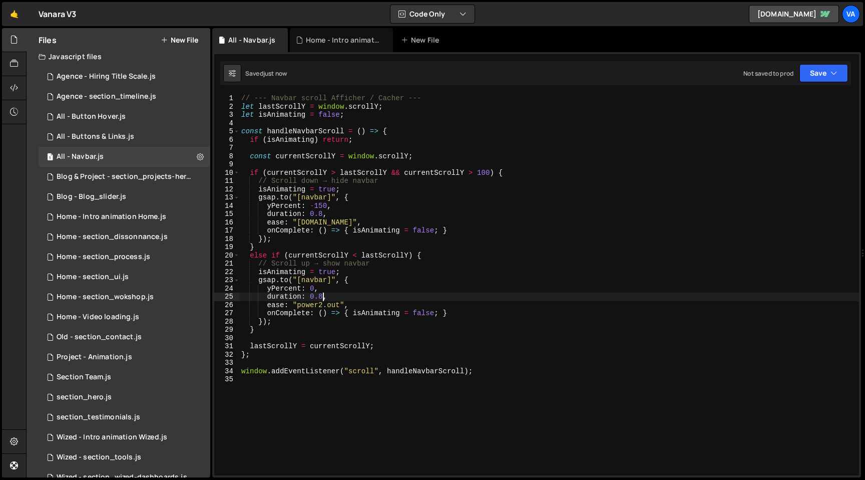
click at [322, 296] on div "// --- Navbar scroll Afficher / Cacher --- let lastScrollY = window . scrollY ;…" at bounding box center [549, 293] width 620 height 398
click at [325, 211] on div "// --- Navbar scroll Afficher / Cacher --- let lastScrollY = window . scrollY ;…" at bounding box center [549, 293] width 620 height 398
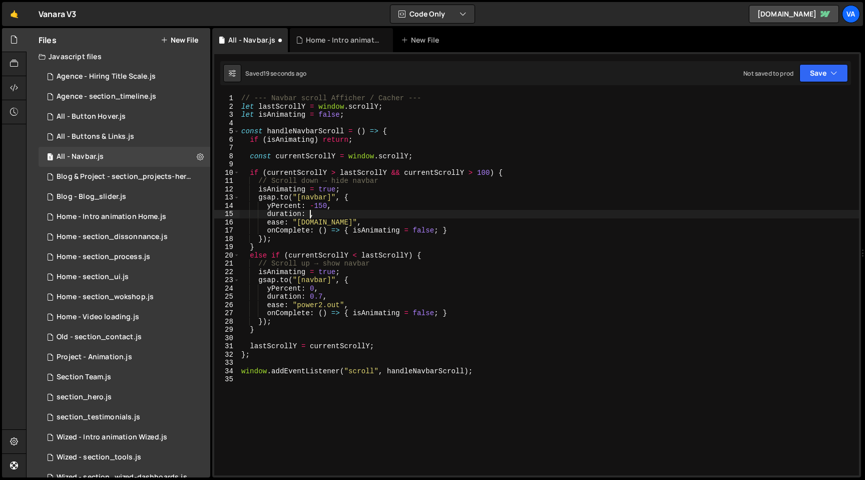
scroll to position [0, 5]
click at [335, 223] on div "// --- Navbar scroll Afficher / Cacher --- let lastScrollY = window . scrollY ;…" at bounding box center [549, 293] width 620 height 398
click at [490, 217] on div "// --- Navbar scroll Afficher / Cacher --- let lastScrollY = window . scrollY ;…" at bounding box center [549, 293] width 620 height 398
type textarea "duration: 1,"
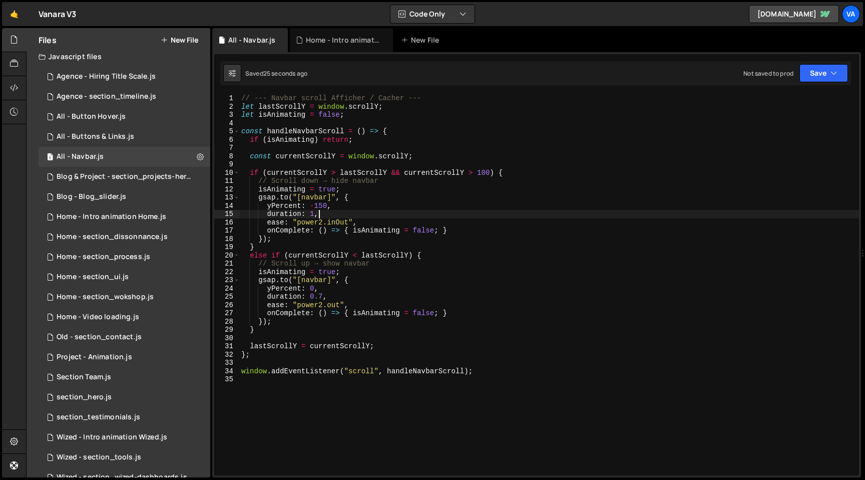
scroll to position [0, 5]
